Goal: Check status: Check status

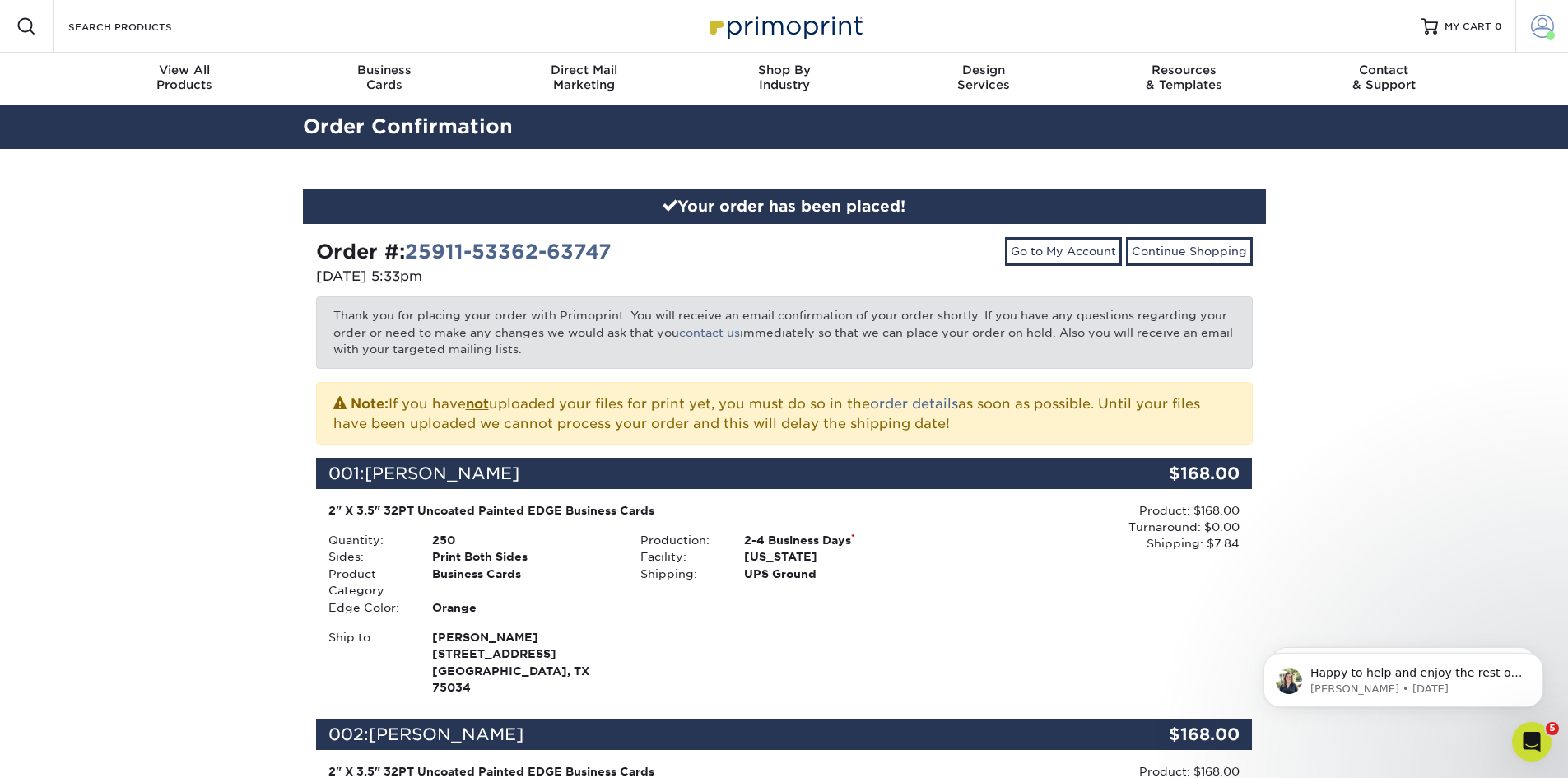
click at [1541, 19] on span at bounding box center [1543, 26] width 23 height 23
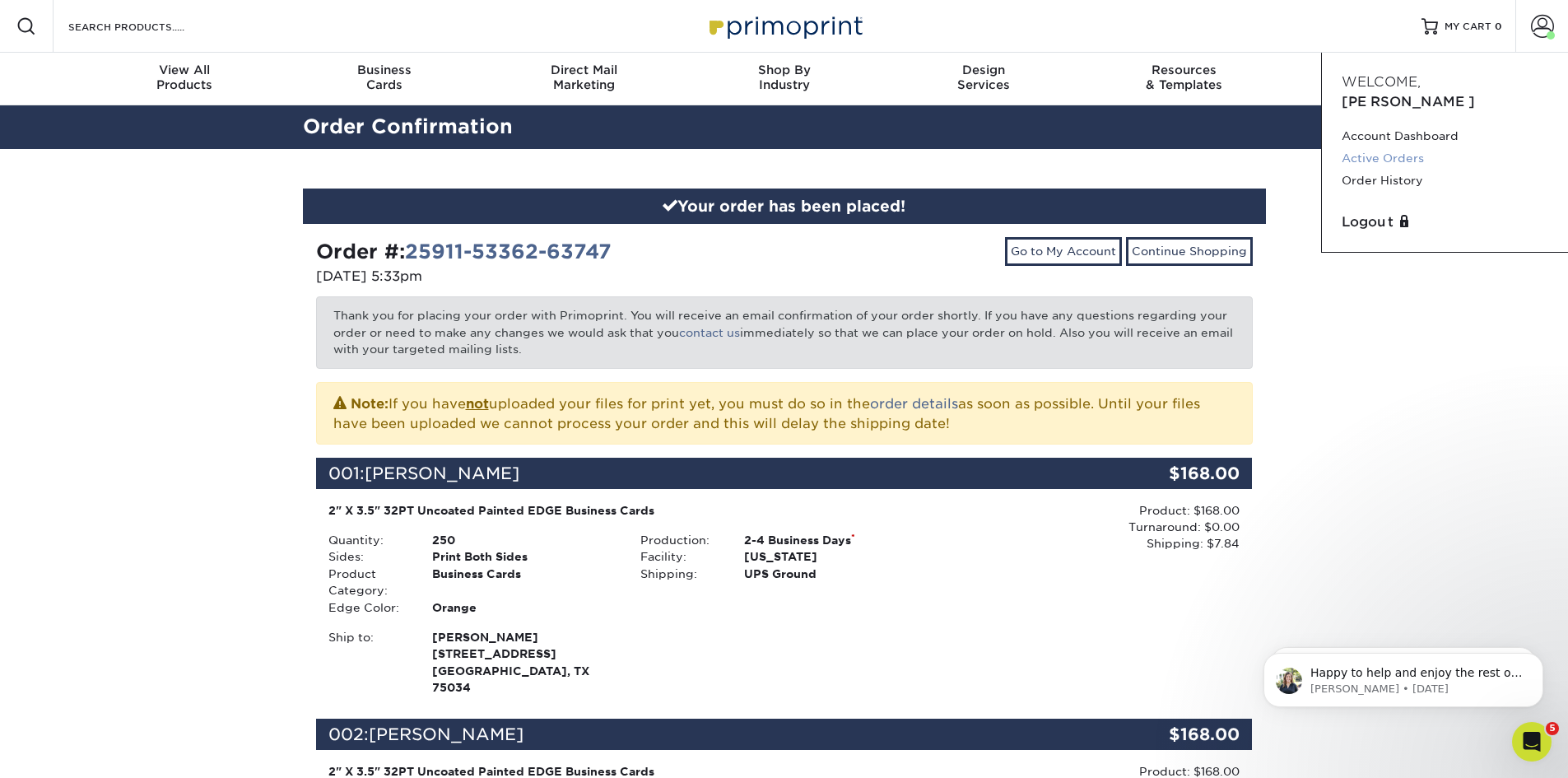
click at [1403, 147] on link "Active Orders" at bounding box center [1445, 158] width 206 height 22
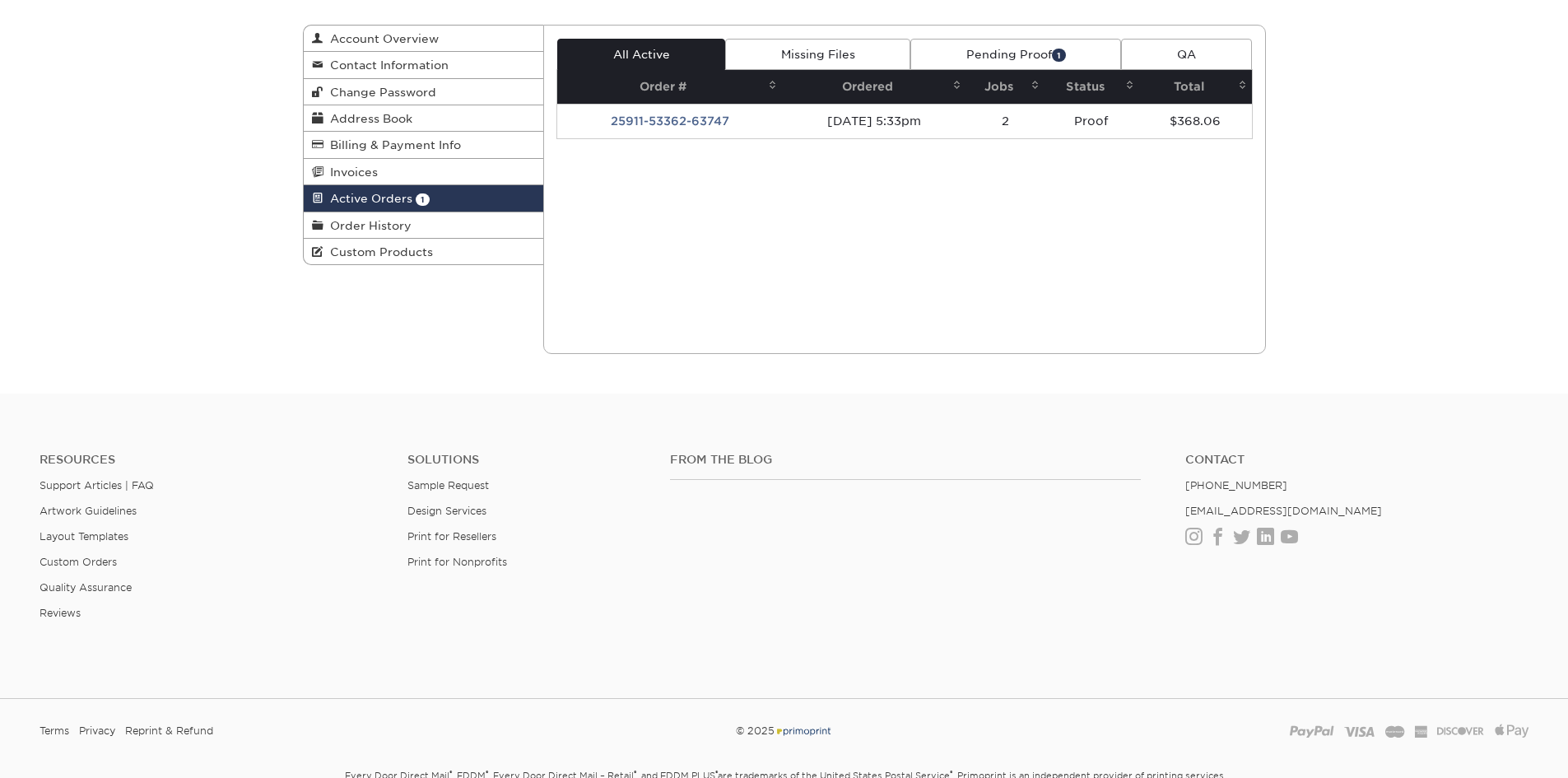
scroll to position [165, 0]
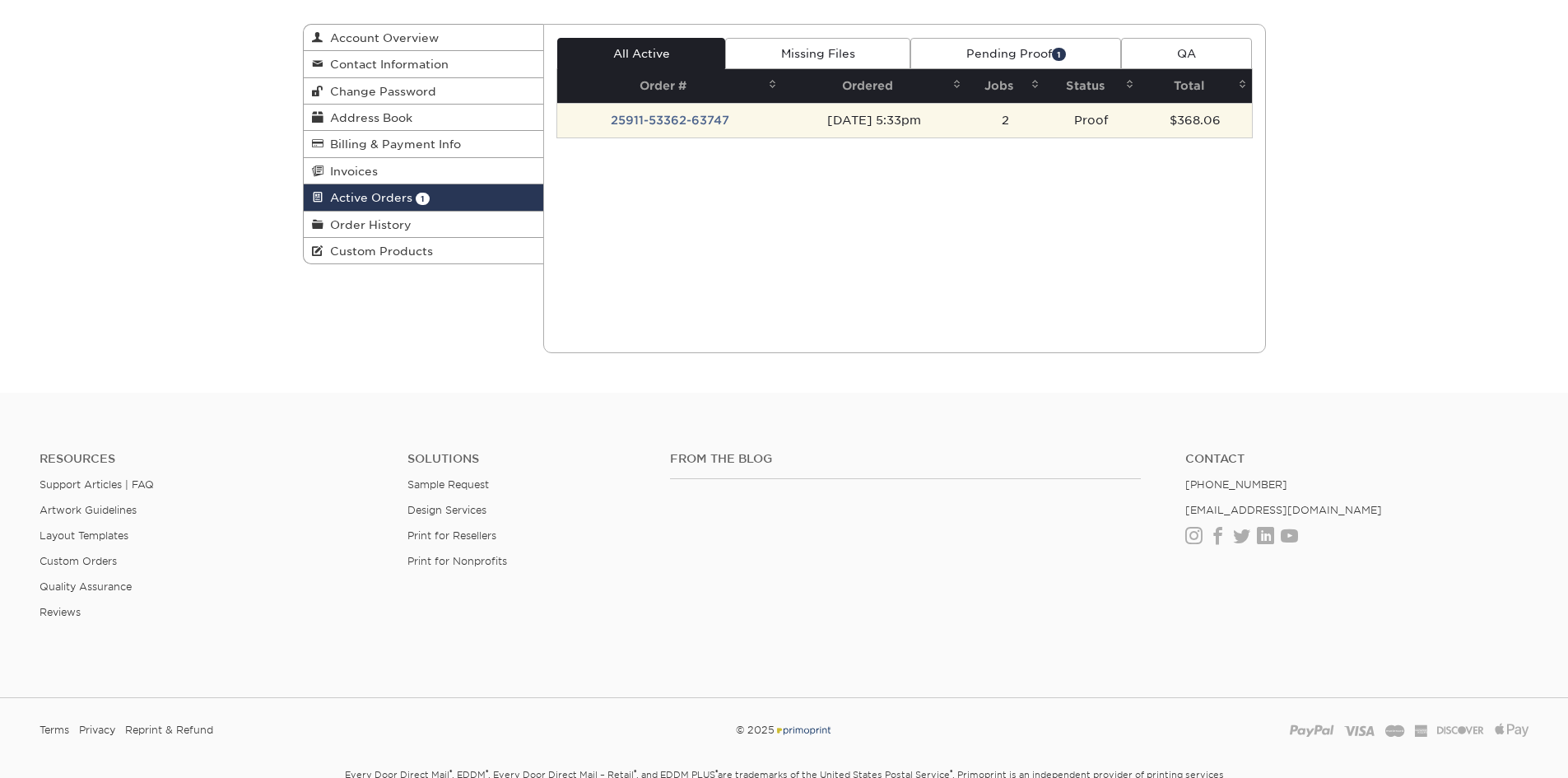
click at [691, 122] on td "25911-53362-63747" at bounding box center [669, 120] width 225 height 34
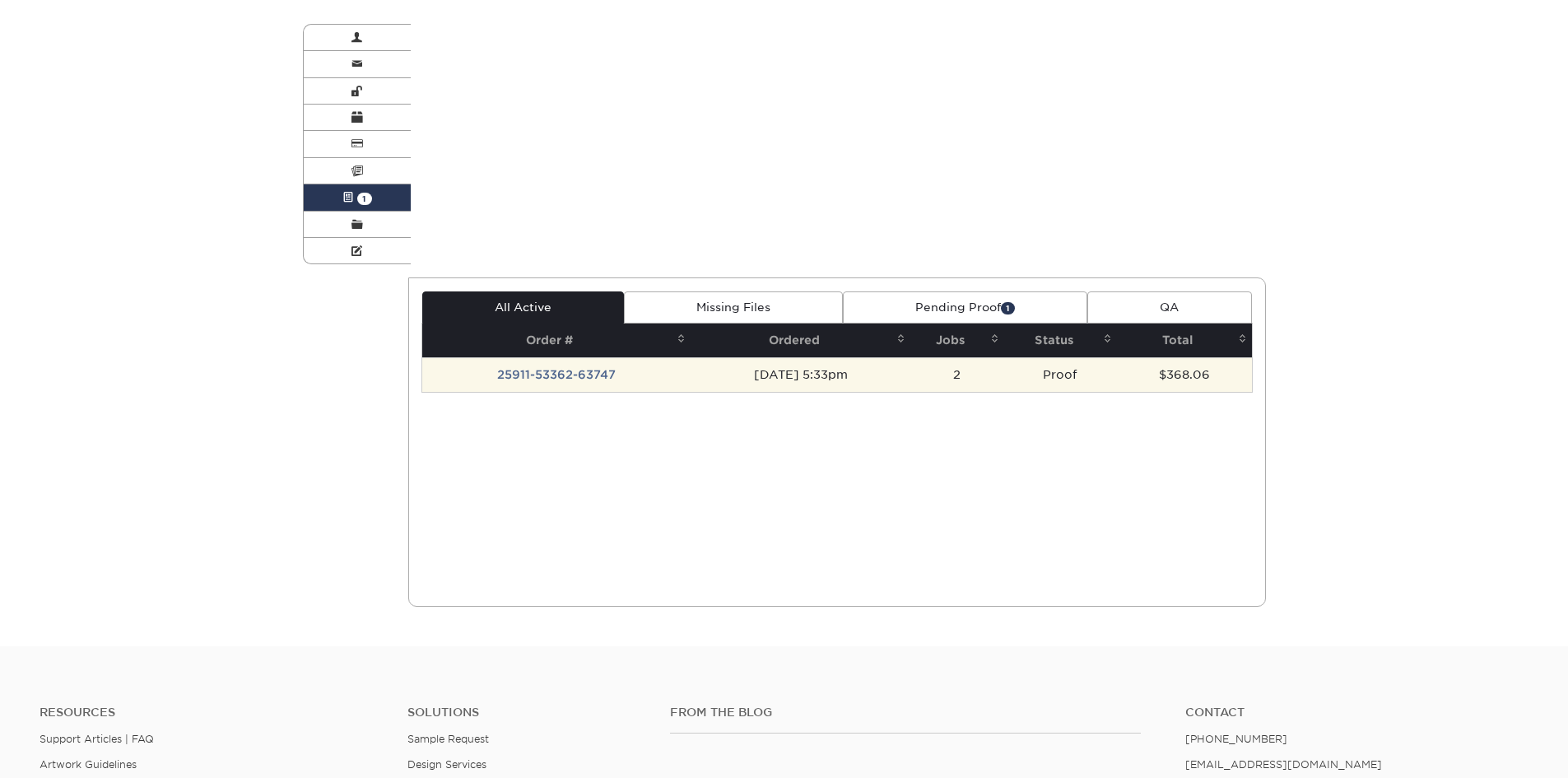
scroll to position [0, 0]
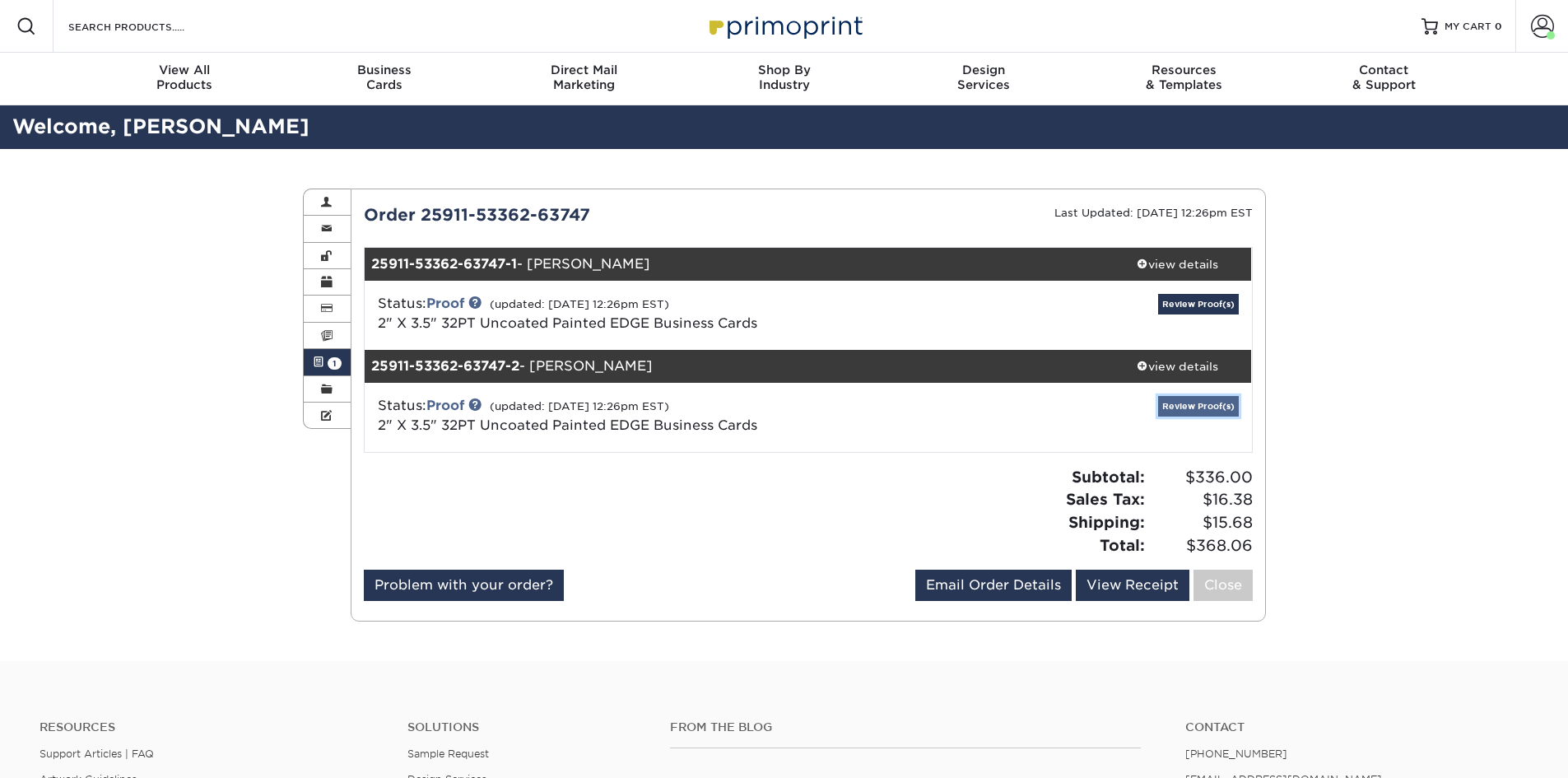
click at [1223, 405] on link "Review Proof(s)" at bounding box center [1198, 406] width 81 height 20
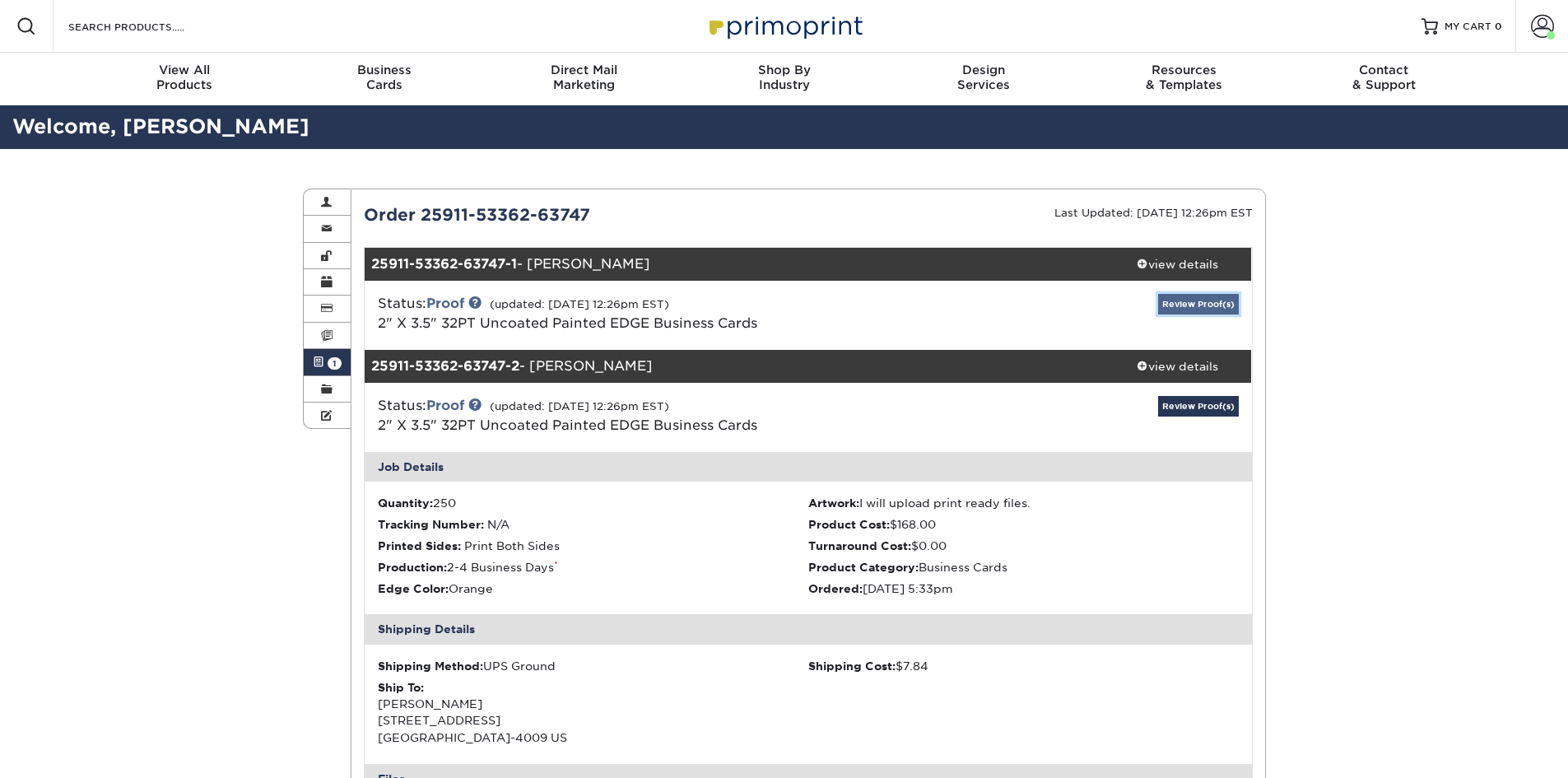
click at [1214, 302] on link "Review Proof(s)" at bounding box center [1198, 304] width 81 height 20
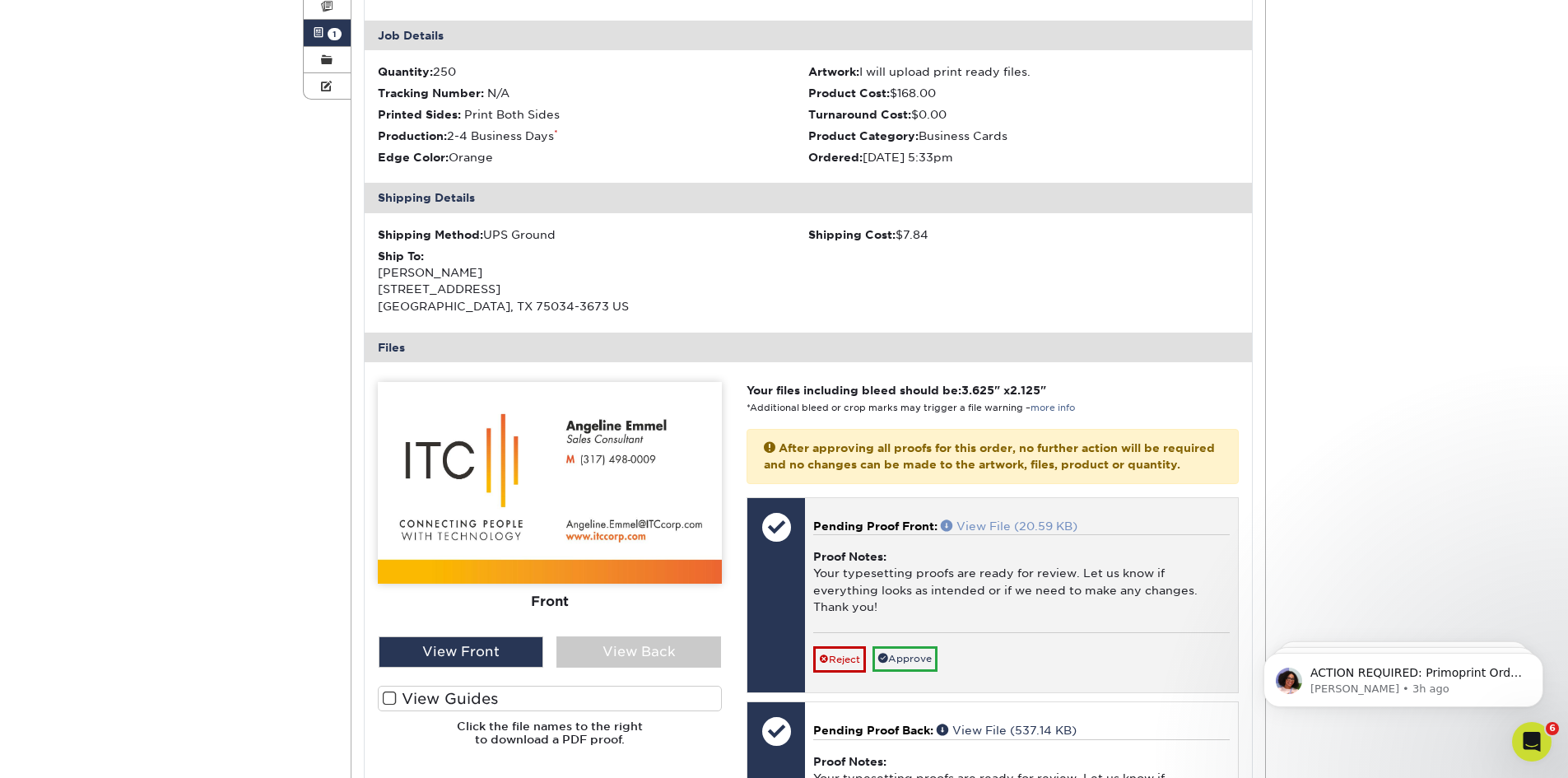
click at [997, 533] on link "View File (20.59 KB)" at bounding box center [1009, 526] width 136 height 14
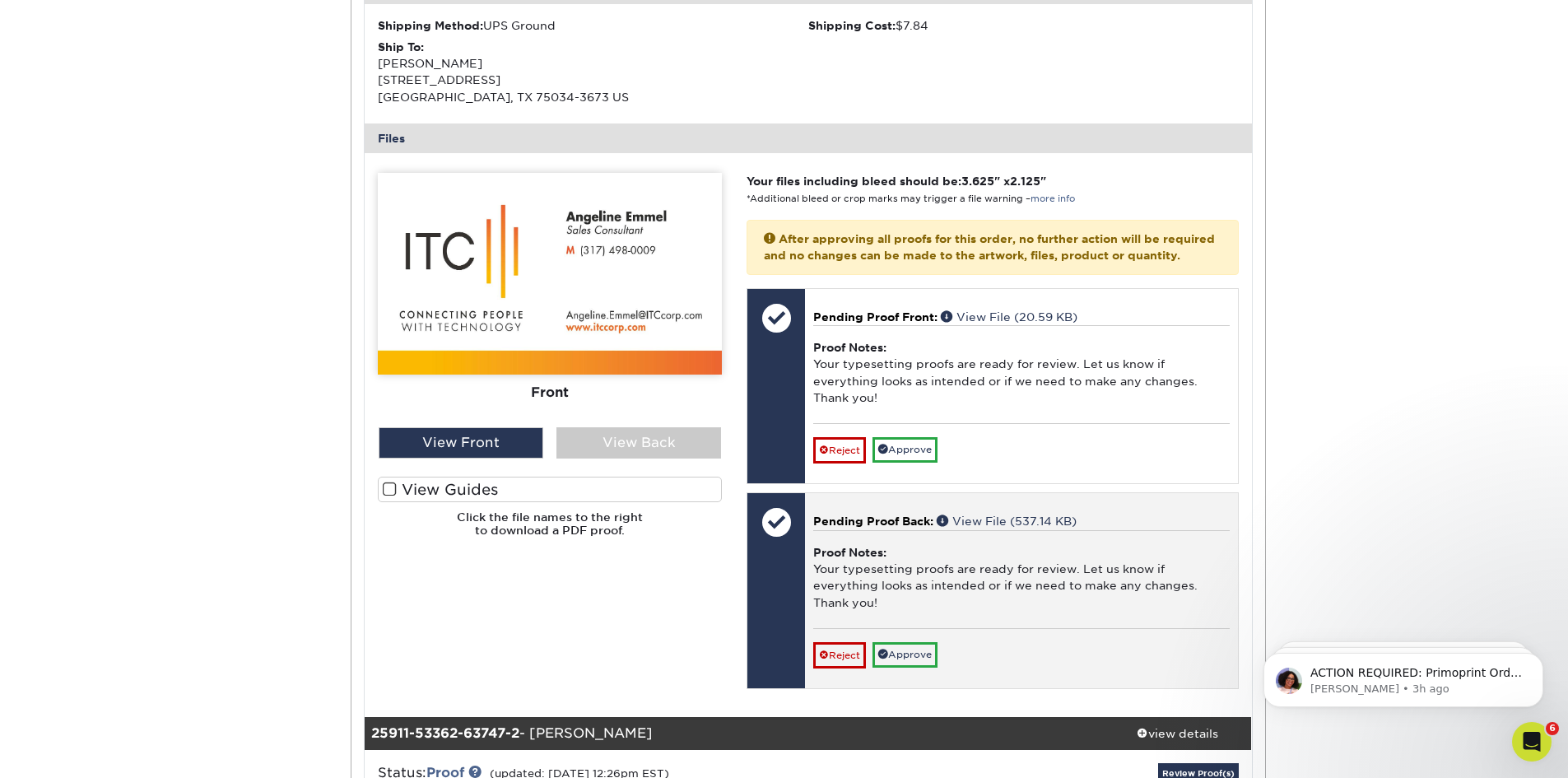
scroll to position [576, 0]
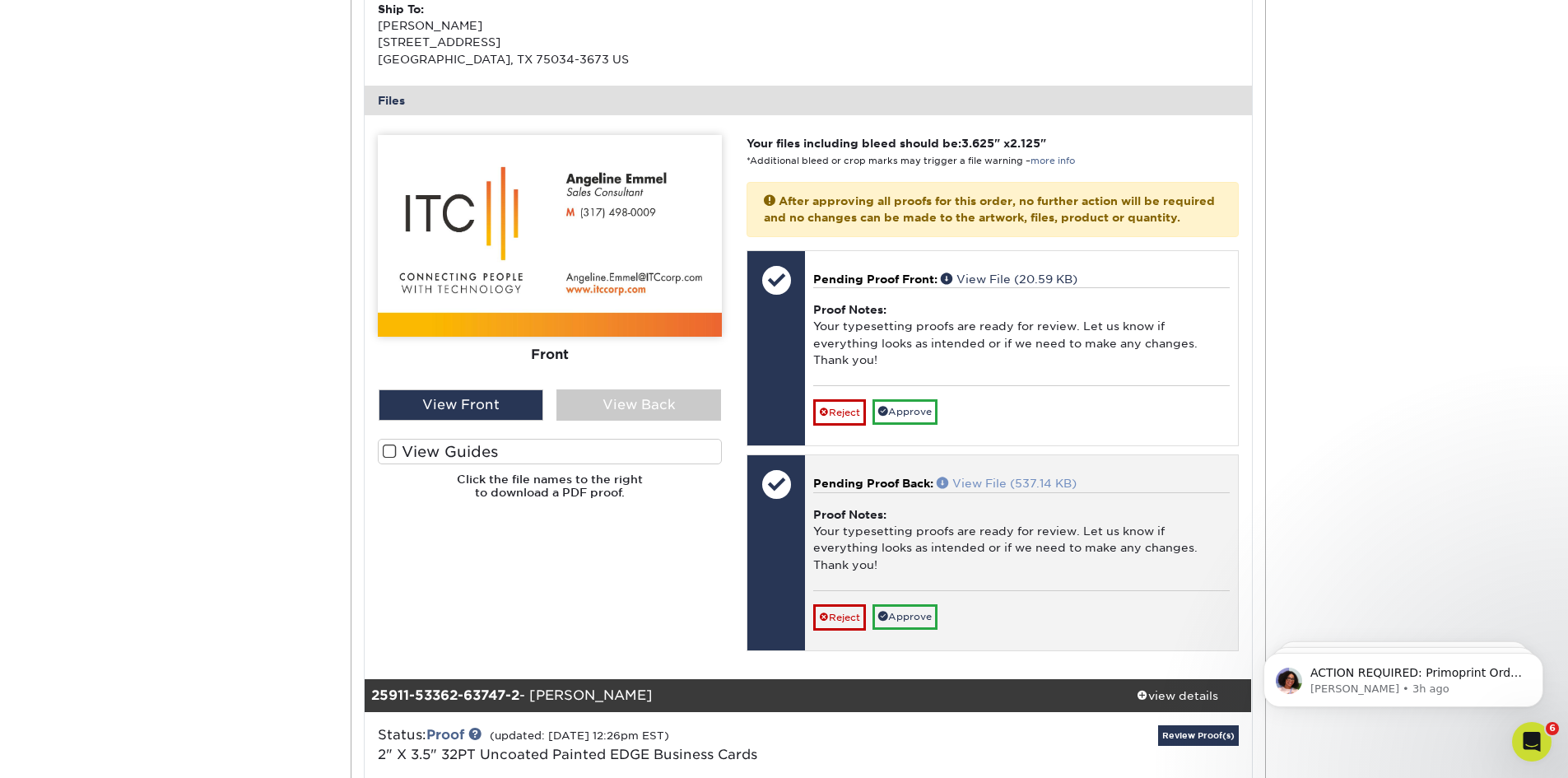
click at [979, 490] on link "View File (537.14 KB)" at bounding box center [1007, 483] width 140 height 14
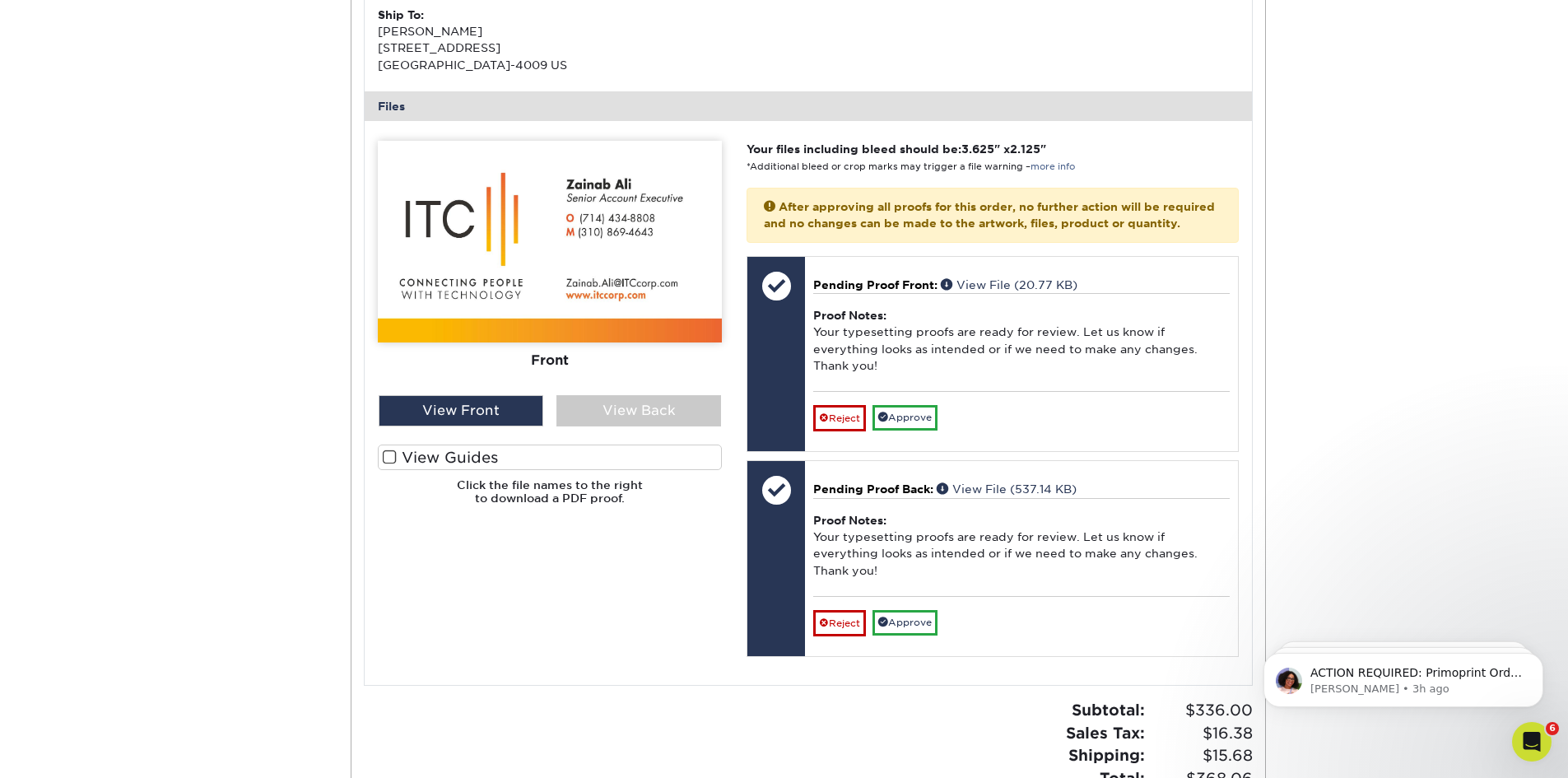
scroll to position [1646, 0]
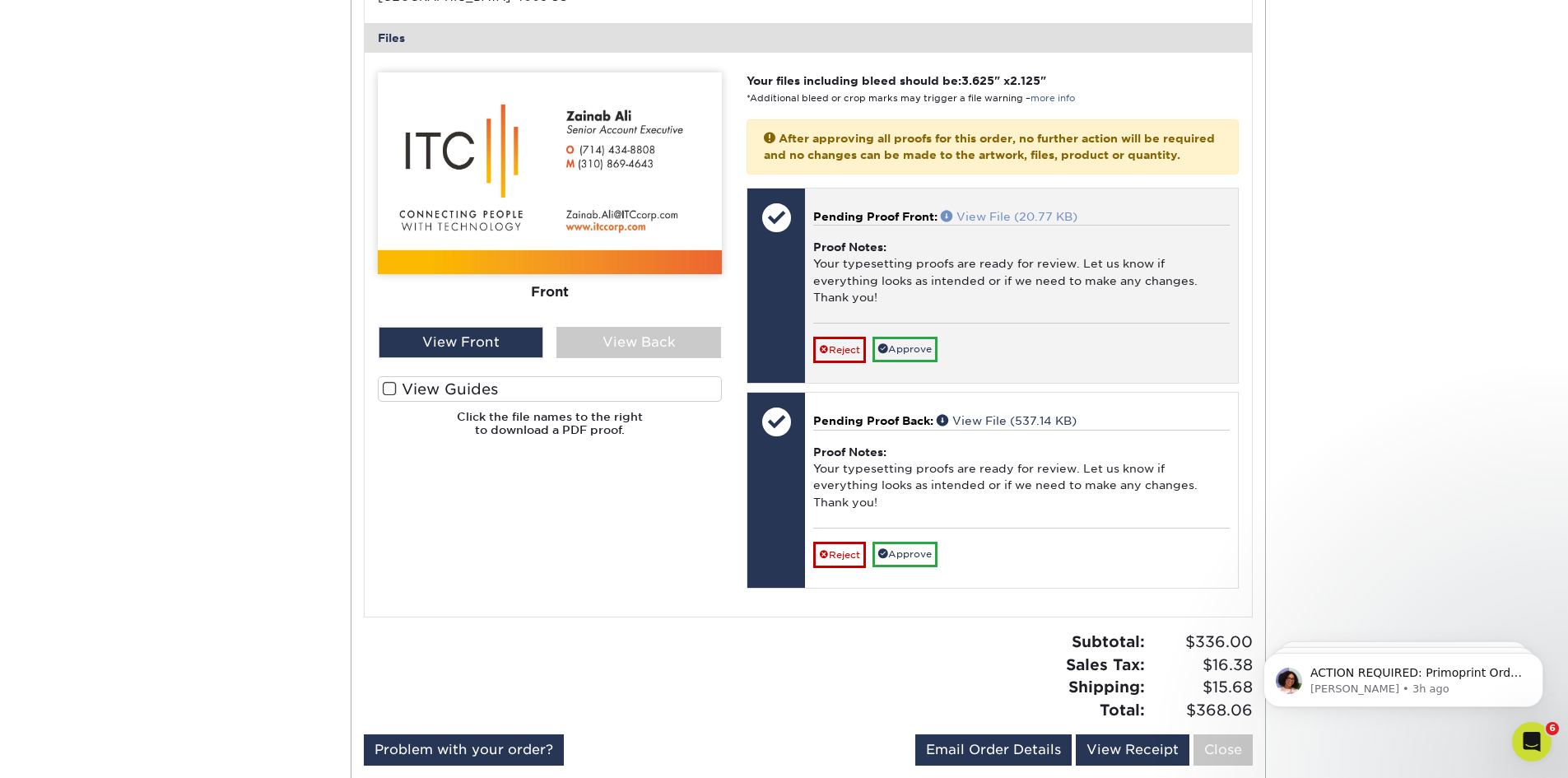
click at [1024, 223] on link "View File (20.77 KB)" at bounding box center [1009, 217] width 136 height 14
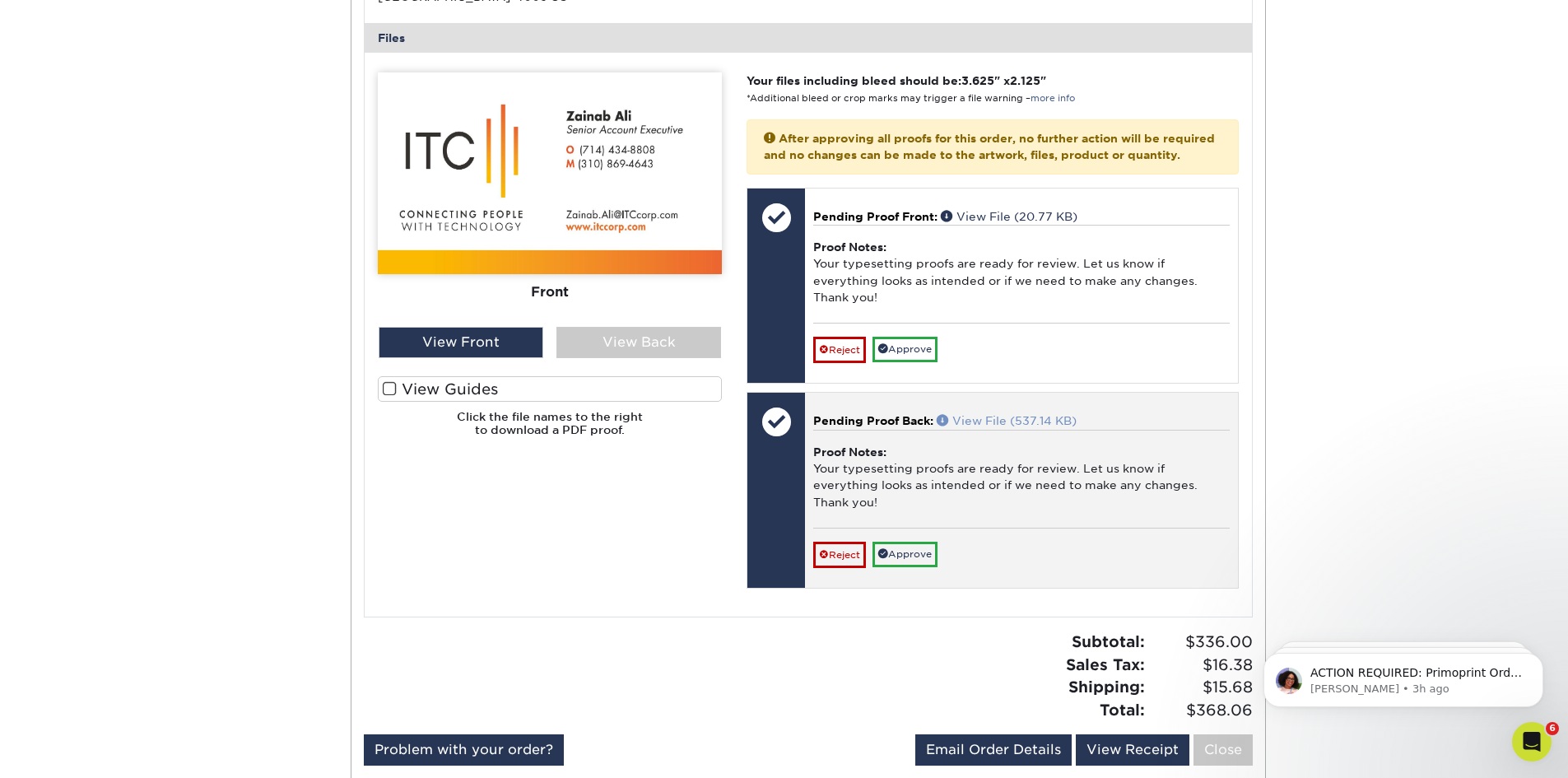
click at [968, 427] on link "View File (537.14 KB)" at bounding box center [1007, 421] width 140 height 14
